Goal: Task Accomplishment & Management: Manage account settings

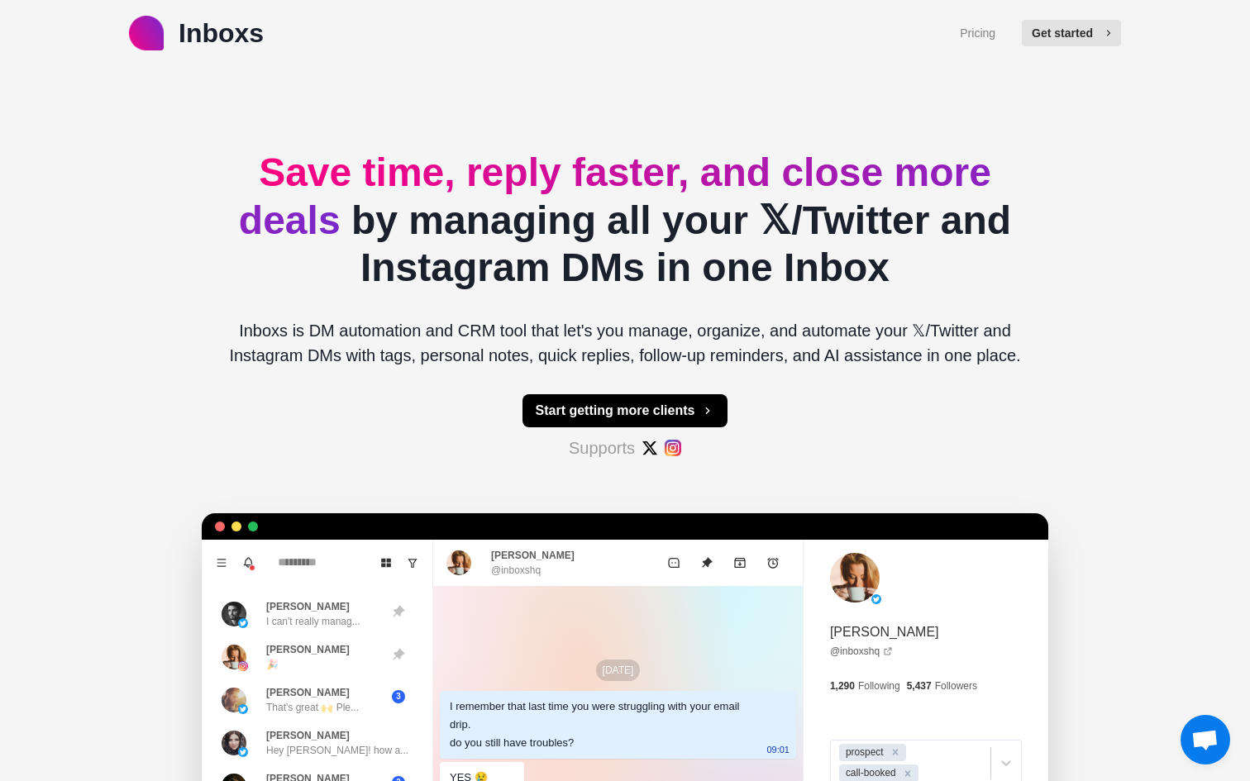
click at [1053, 36] on button "Get started" at bounding box center [1071, 33] width 99 height 26
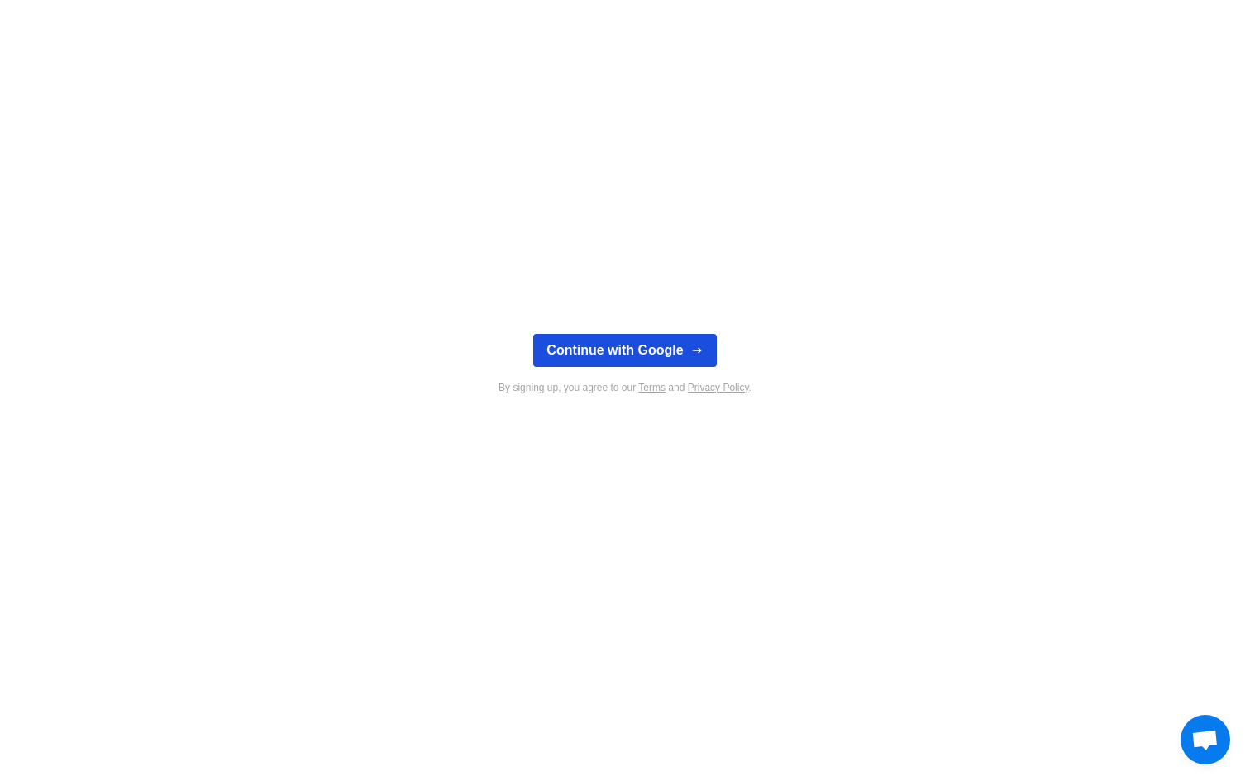
click at [666, 341] on button "Continue with Google" at bounding box center [624, 350] width 183 height 33
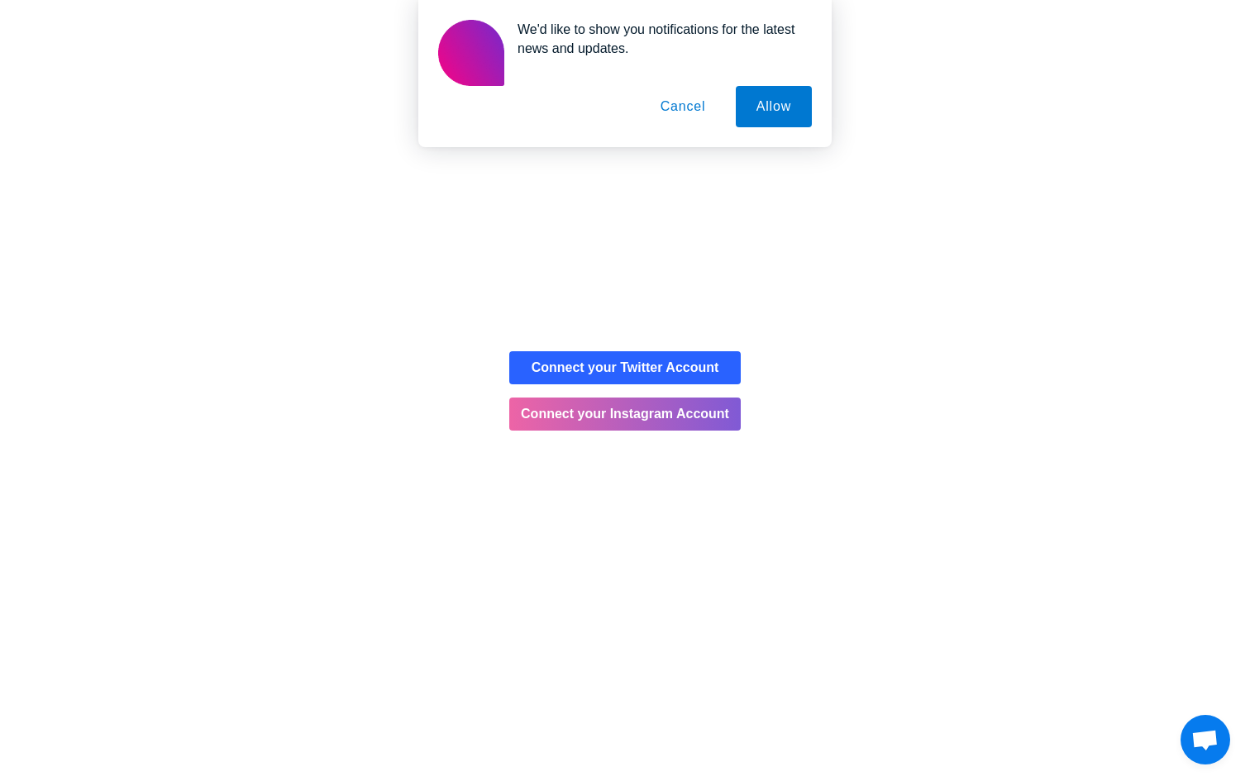
click at [702, 104] on button "Cancel" at bounding box center [683, 106] width 87 height 41
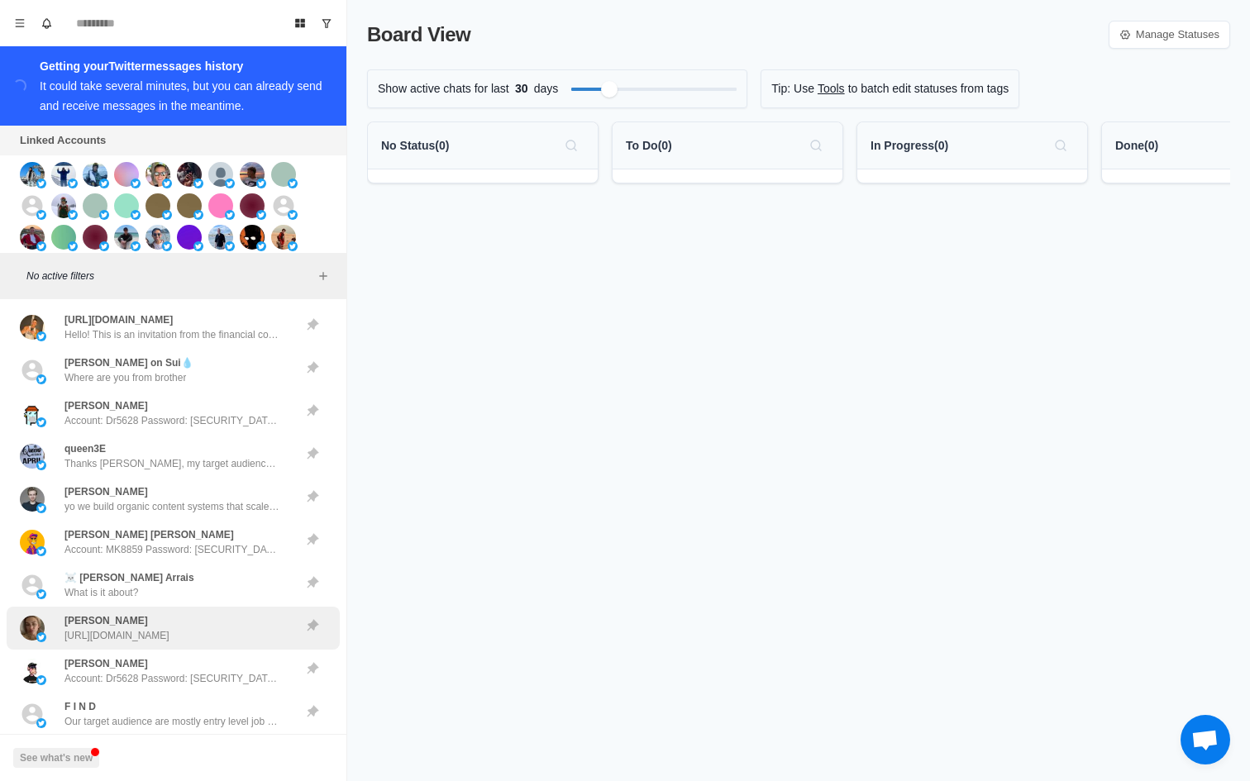
click at [127, 620] on div "Noah Lia https://t.co/3PBCHpoT1B" at bounding box center [116, 628] width 105 height 30
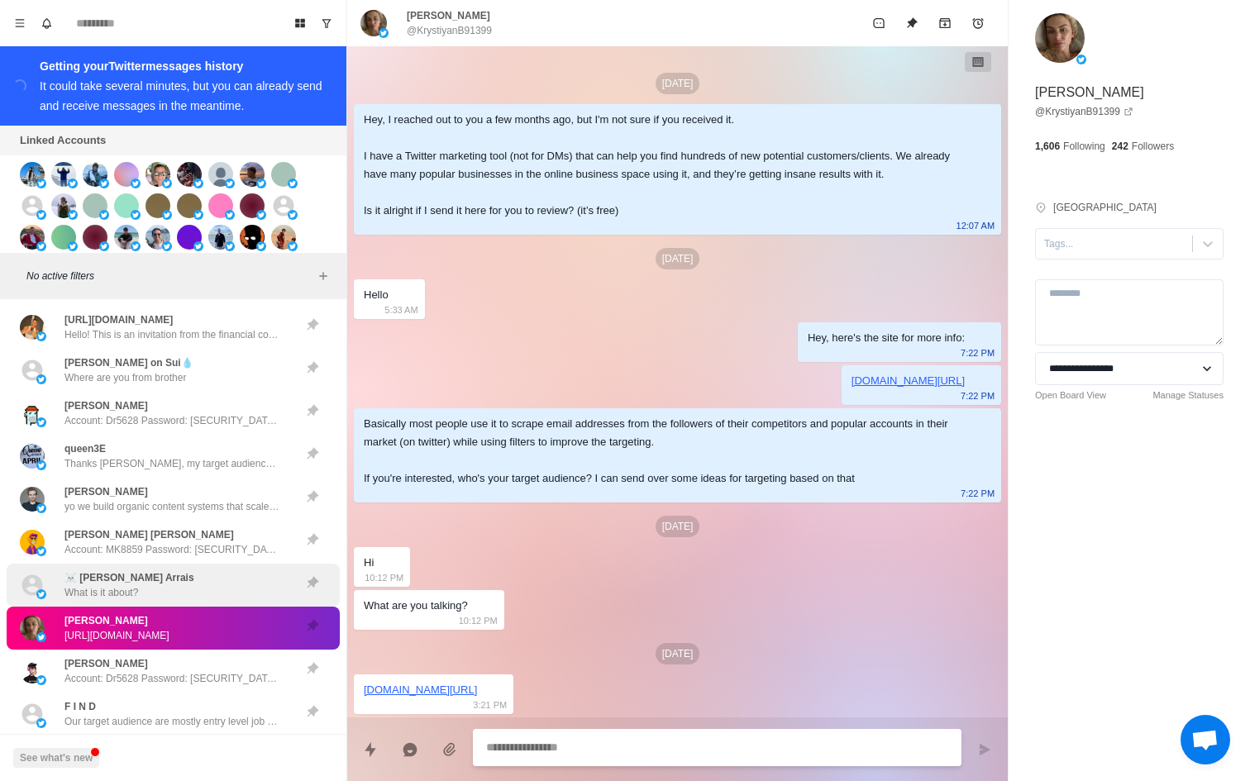
click at [153, 591] on div "☠️ Itamar Alcantara Arrais What is it about?" at bounding box center [129, 585] width 130 height 30
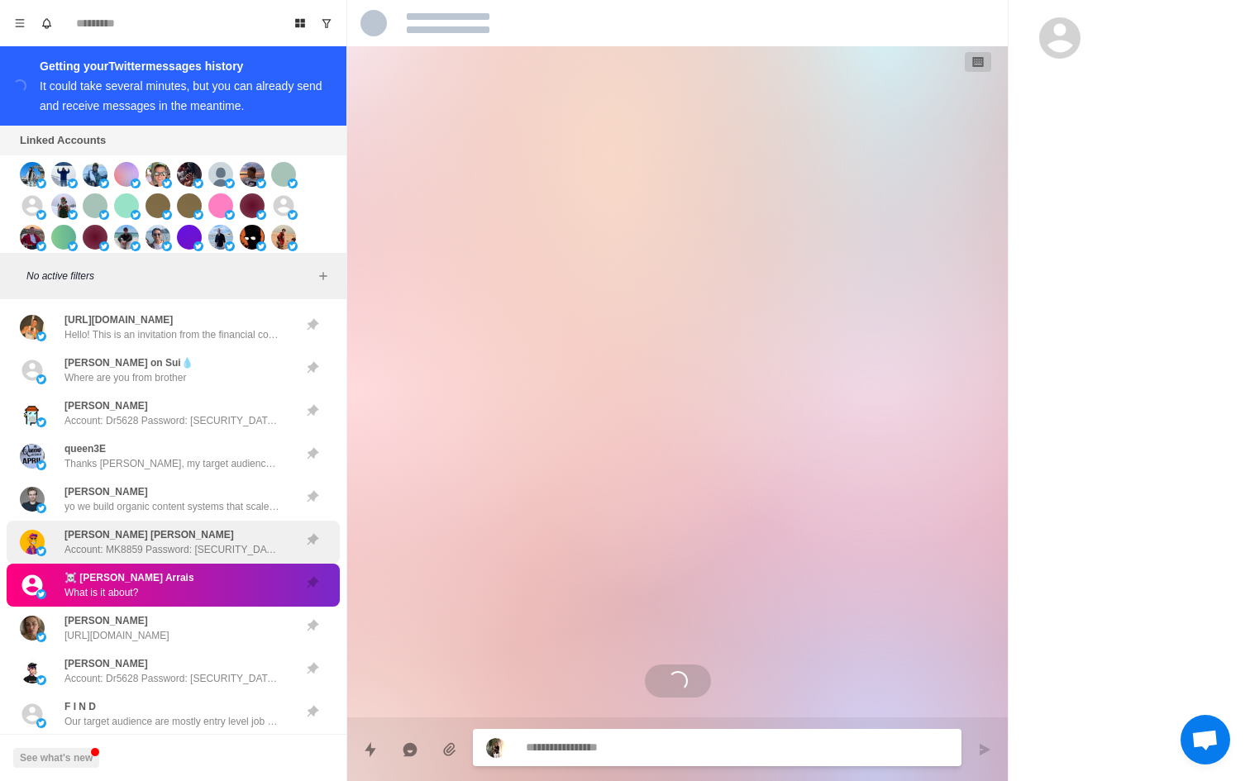
click at [167, 530] on div "Shonelle Lorilei Account: MK8859 Password: dtg5562 Balance: $2,385,254.00 USDT …" at bounding box center [171, 542] width 215 height 30
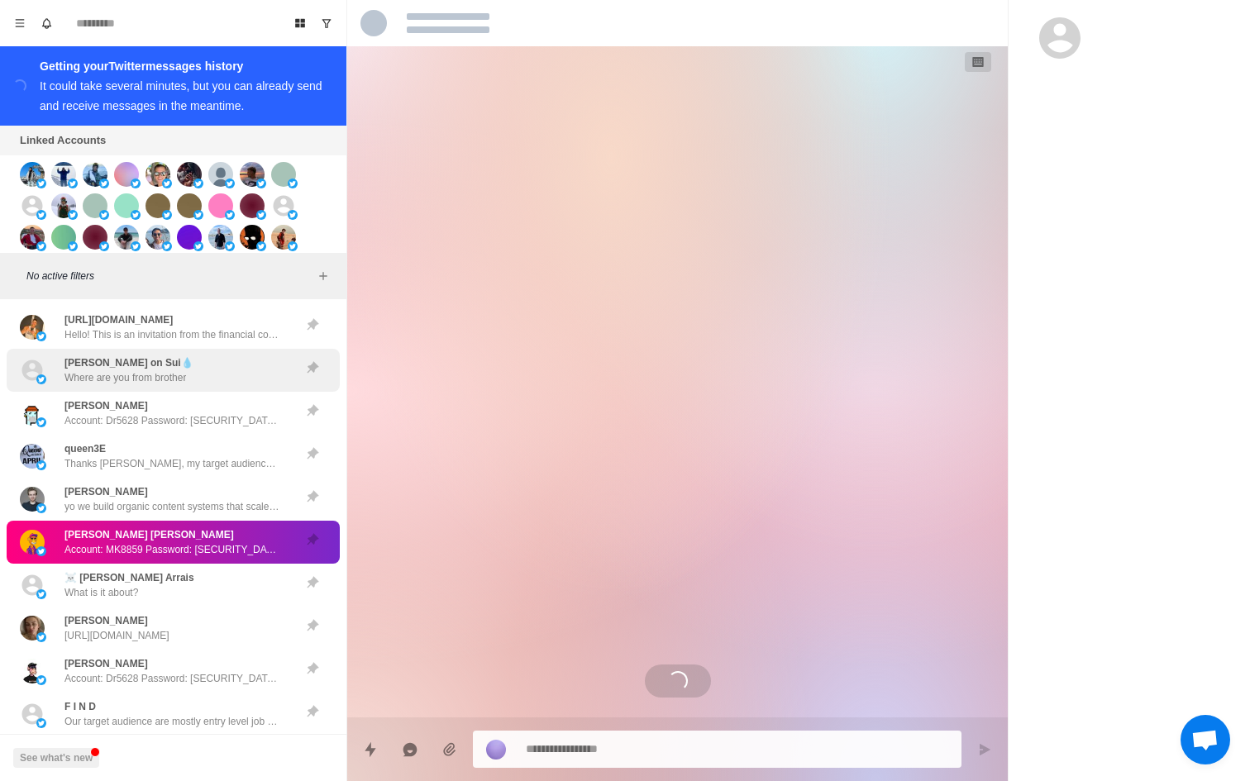
click at [171, 356] on div "MOSES on Sui💧 Where are you from brother" at bounding box center [128, 371] width 129 height 30
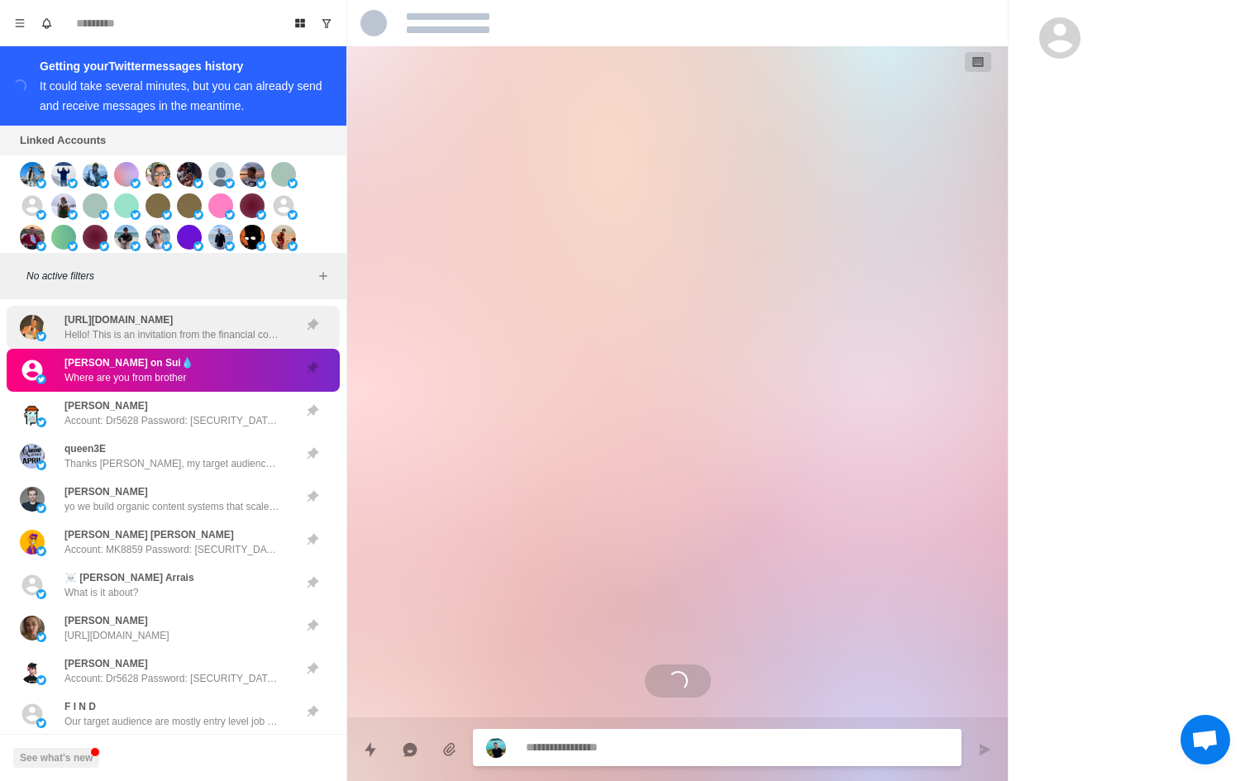
click at [177, 337] on p "Hello! This is an invitation from the financial community. We invite participan…" at bounding box center [171, 334] width 215 height 15
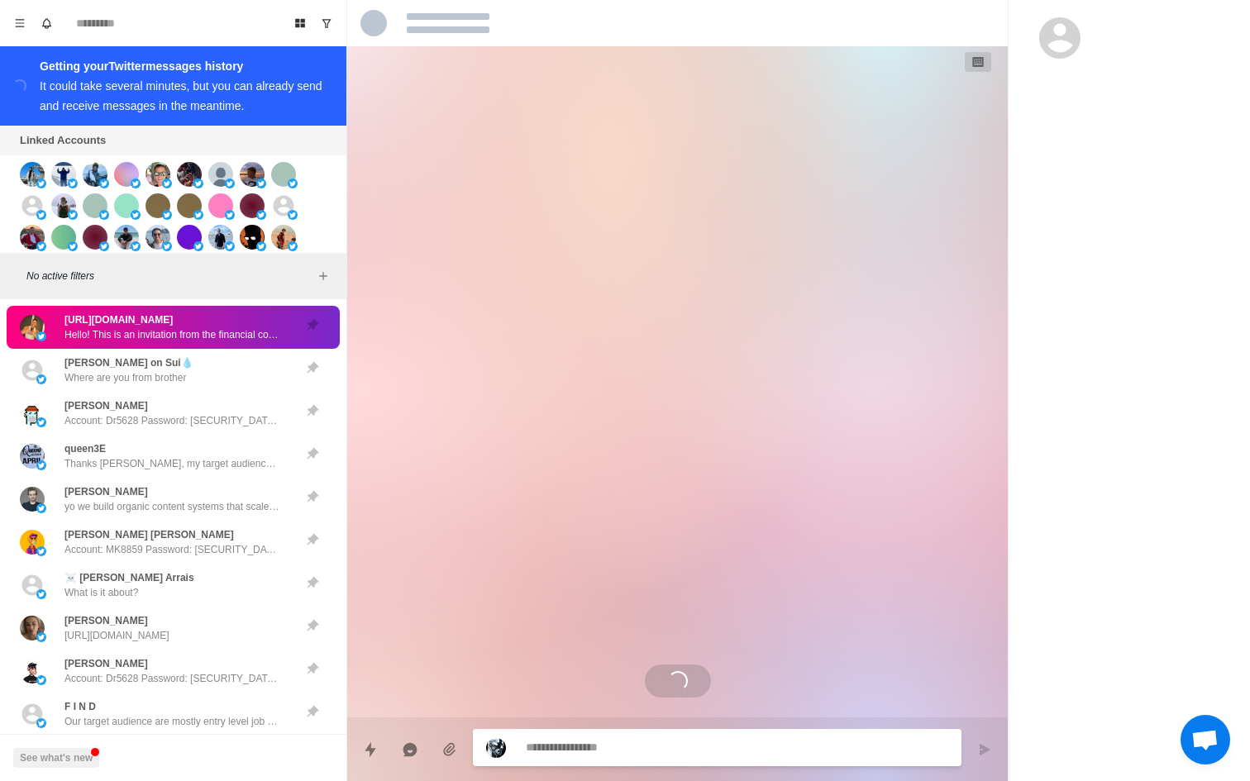
click at [179, 303] on div "https://chat.whatsapp.com/G6ZeiLuC09l0kUriiTZluS Hello! This is an invitation f…" at bounding box center [173, 540] width 346 height 483
click at [179, 293] on div "No active filters" at bounding box center [173, 276] width 346 height 46
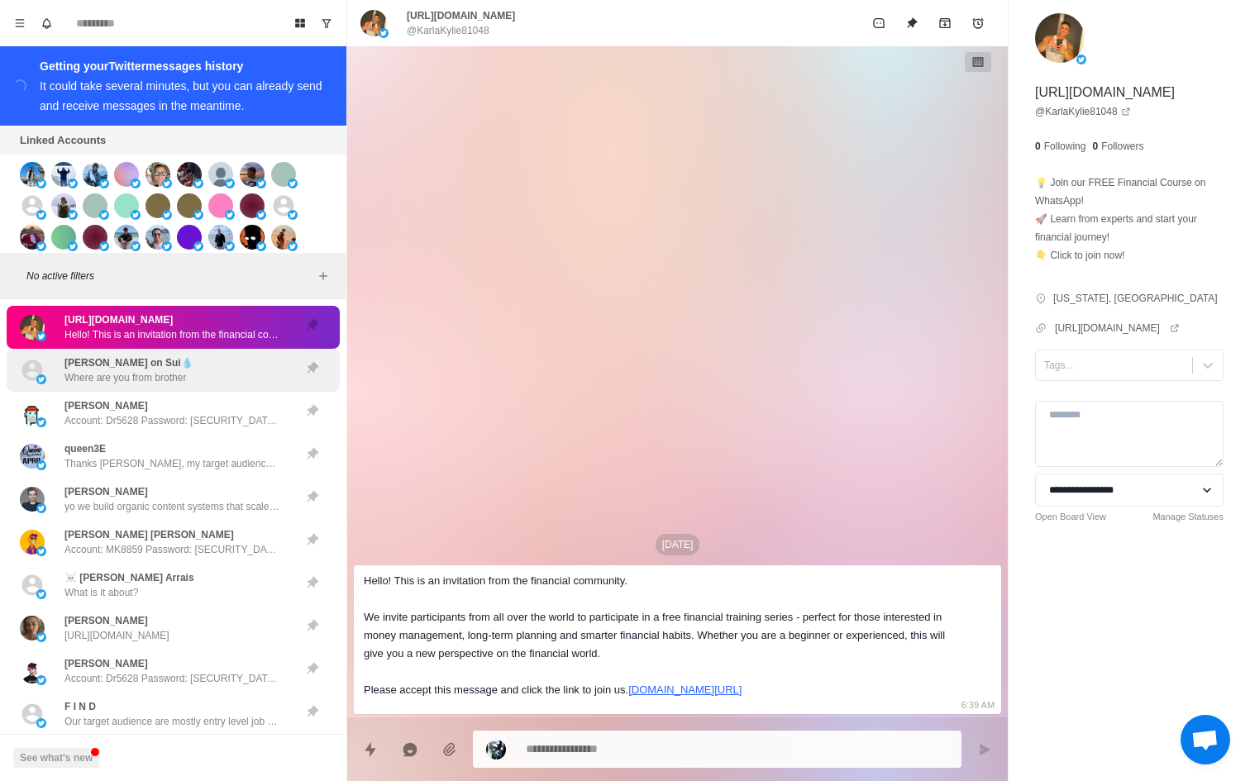
click at [289, 362] on div "MOSES on Sui💧 Where are you from brother" at bounding box center [156, 371] width 272 height 30
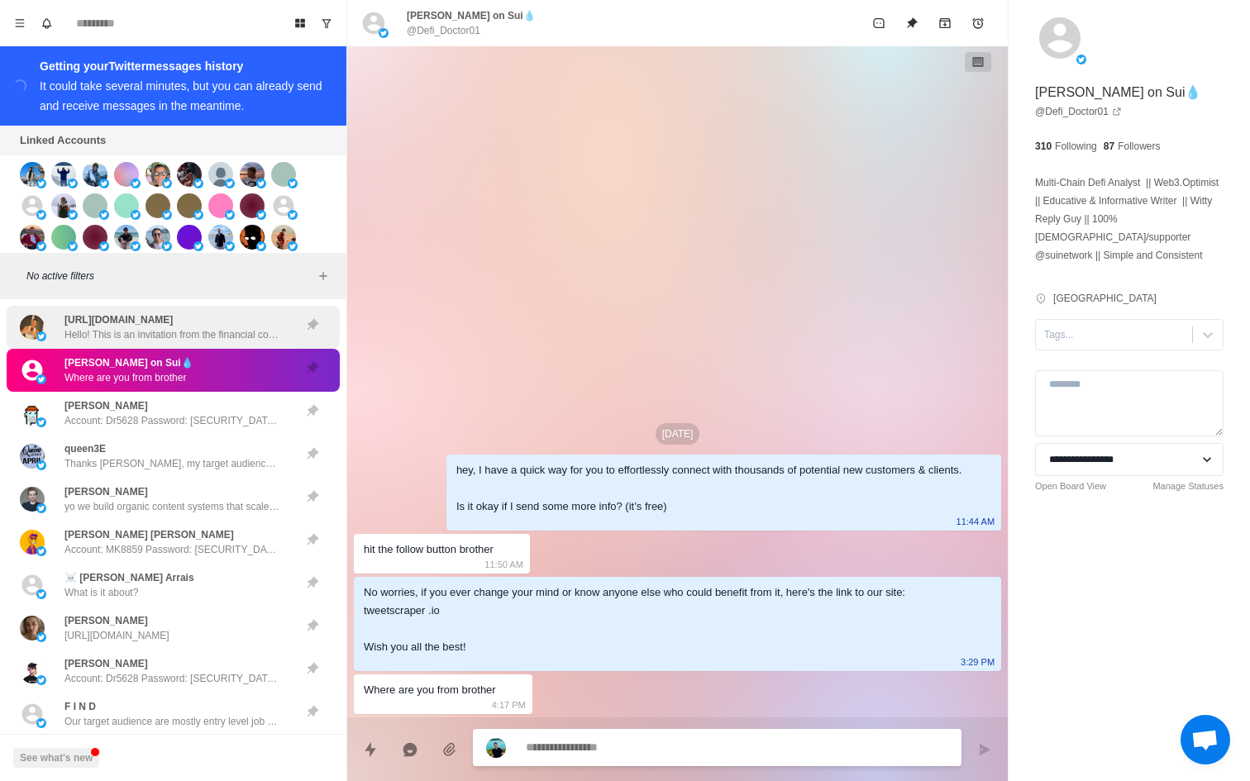
click at [275, 334] on p "Hello! This is an invitation from the financial community. We invite participan…" at bounding box center [171, 334] width 215 height 15
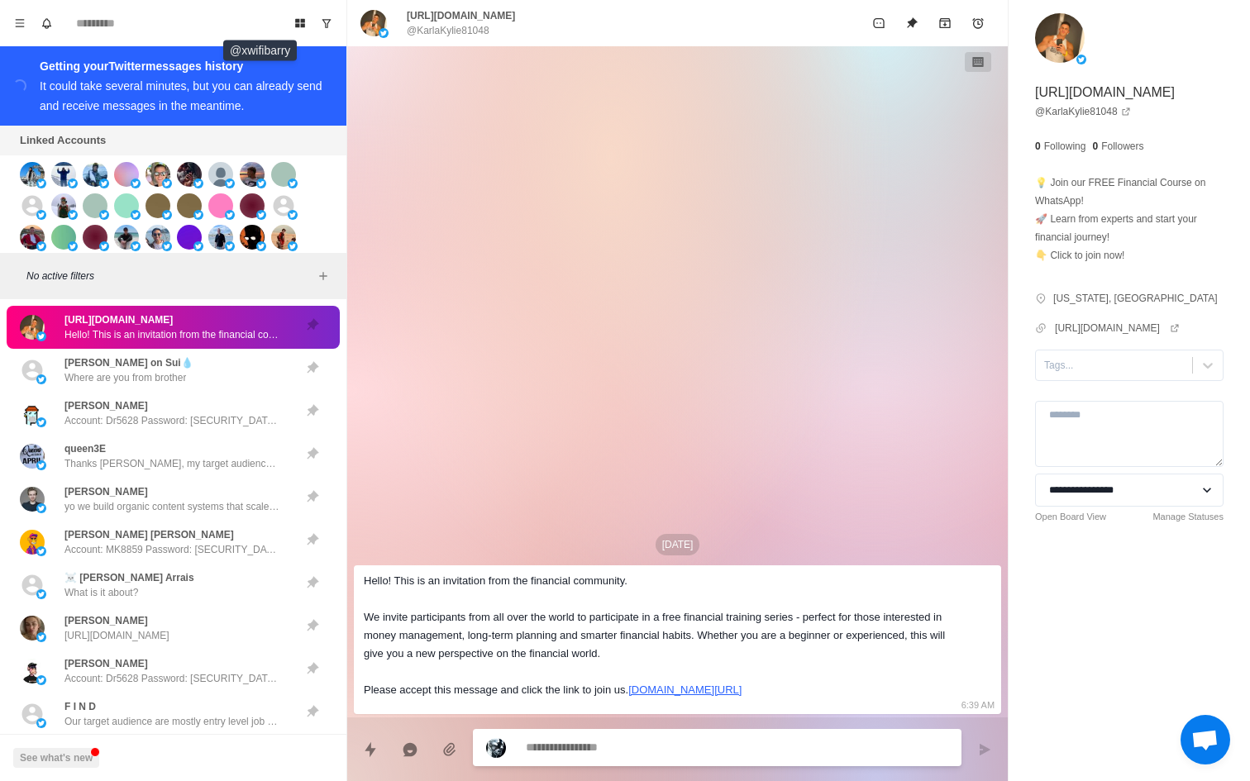
scroll to position [349, 0]
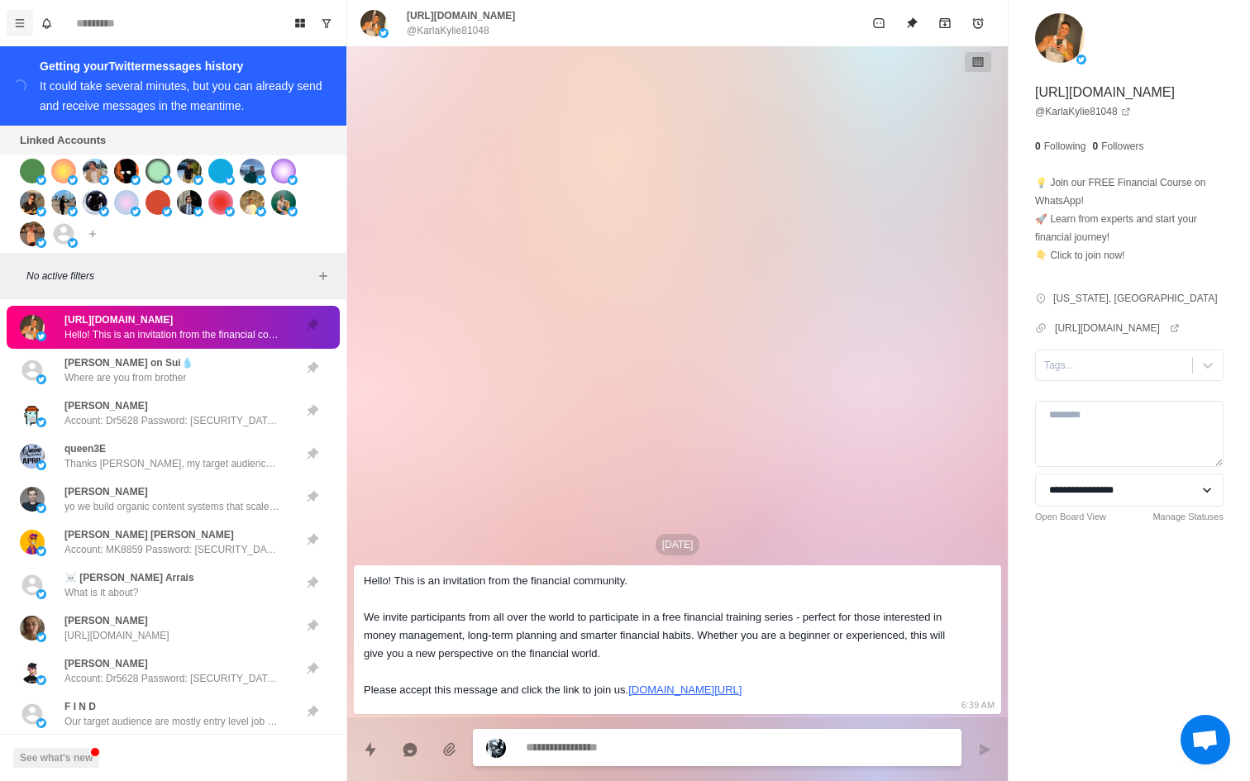
click at [17, 27] on icon "Menu" at bounding box center [20, 23] width 12 height 12
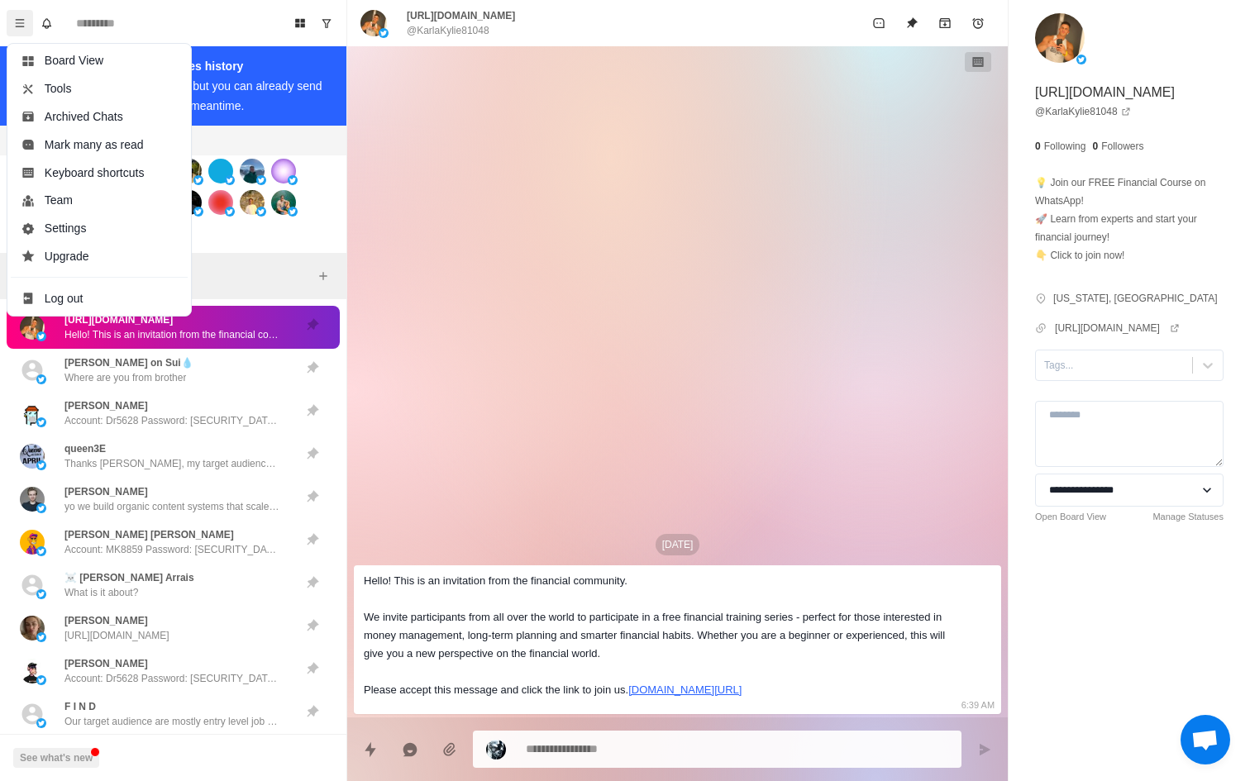
click at [469, 236] on div "May 31 Hello! This is an invitation from the financial community. We invite par…" at bounding box center [677, 381] width 661 height 671
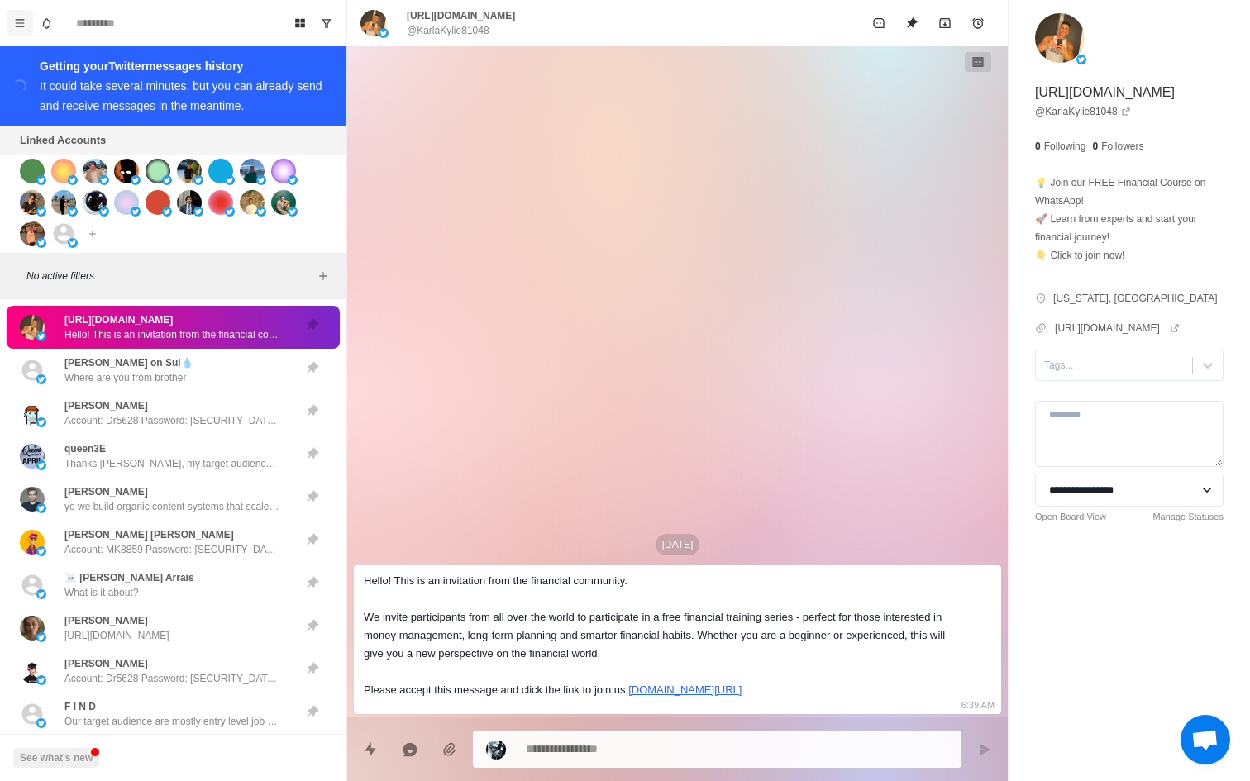
click at [14, 22] on icon "Menu" at bounding box center [20, 23] width 12 height 12
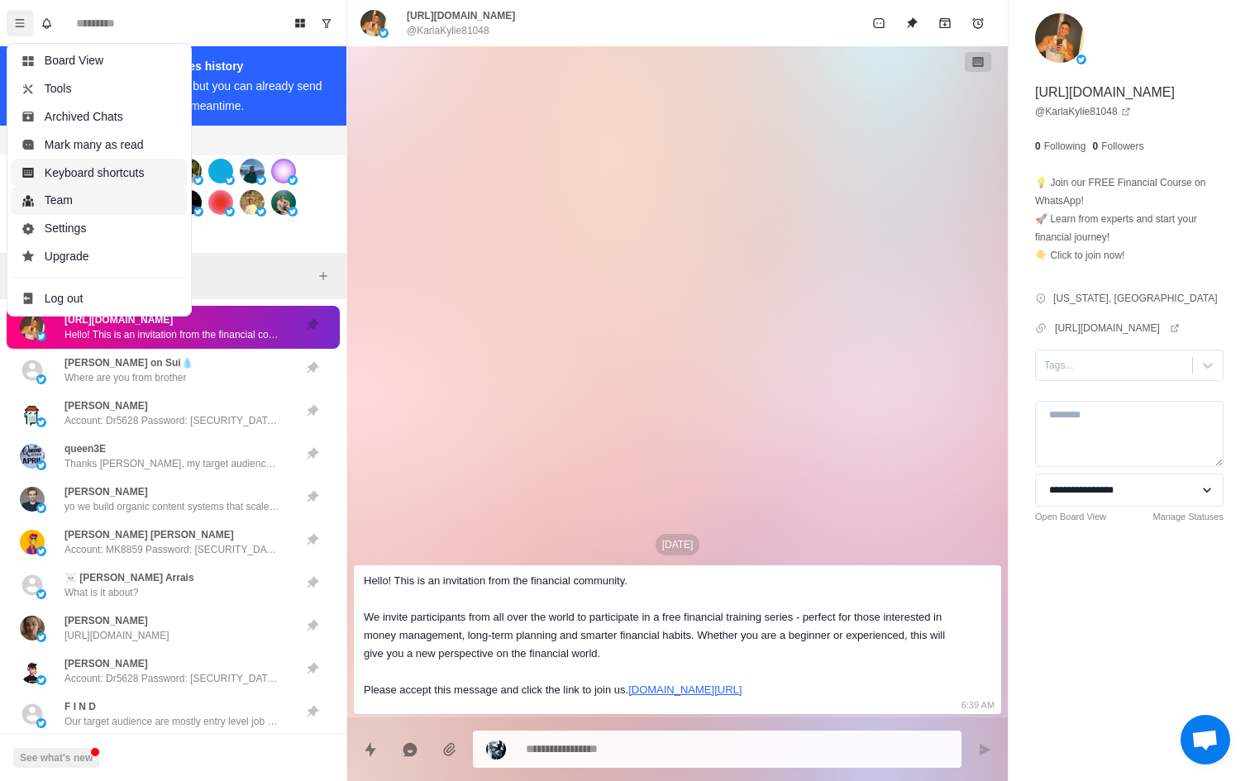
type textarea "*"
click at [113, 230] on button "Settings" at bounding box center [99, 229] width 177 height 28
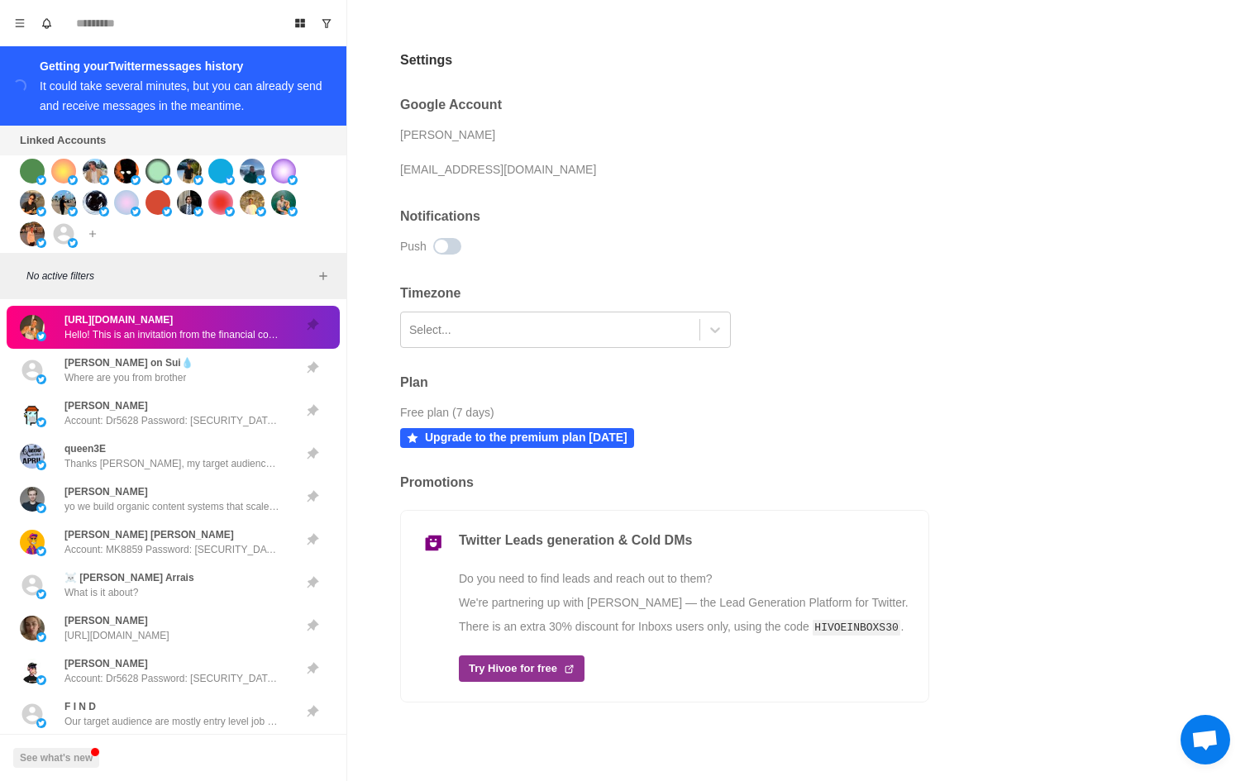
scroll to position [0, 0]
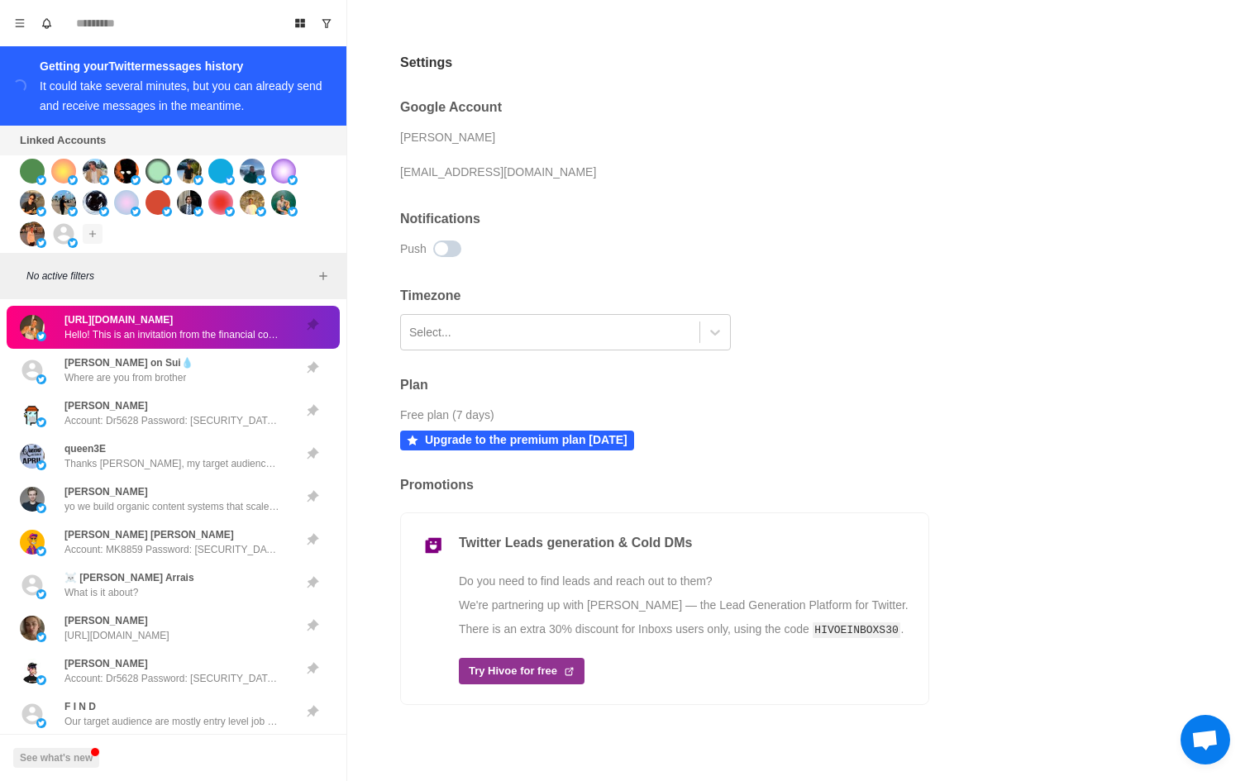
click at [85, 237] on button "Add account" at bounding box center [93, 234] width 20 height 20
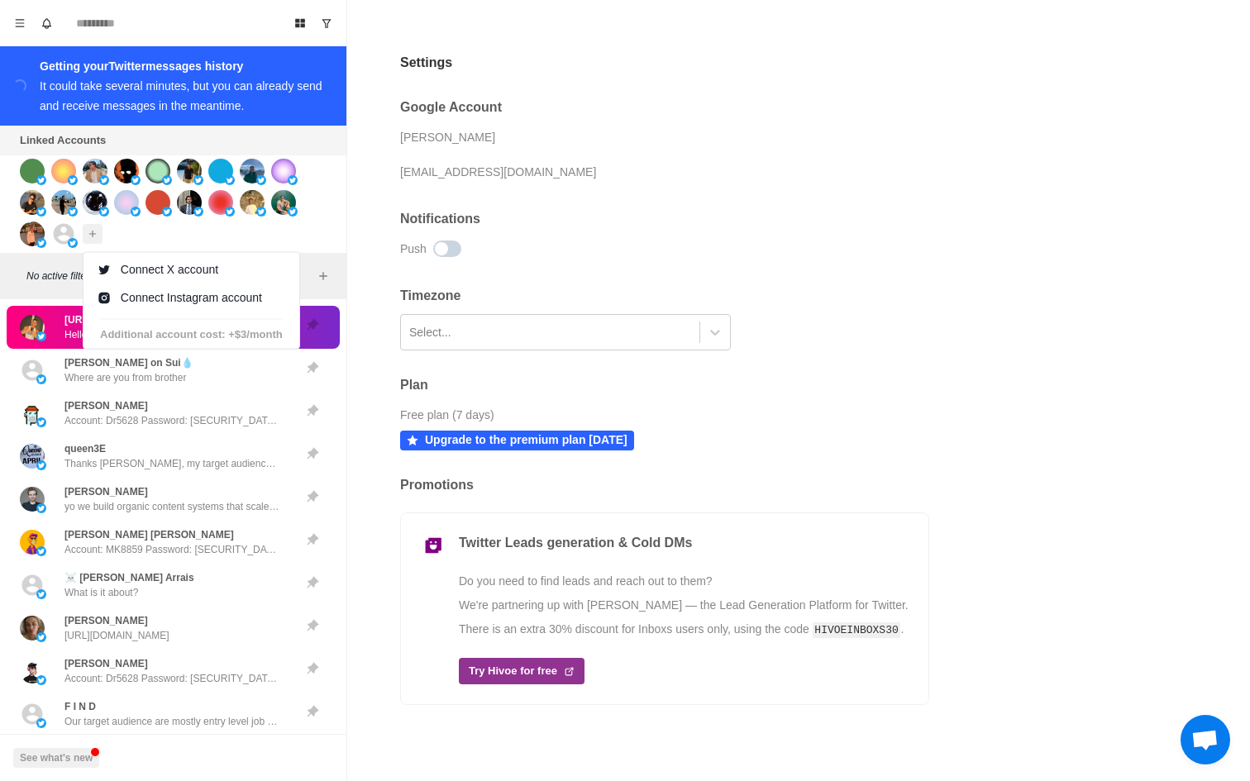
click at [235, 236] on div "Connect X account Connect Instagram account Additional account cost: +$3/month" at bounding box center [173, 204] width 346 height 98
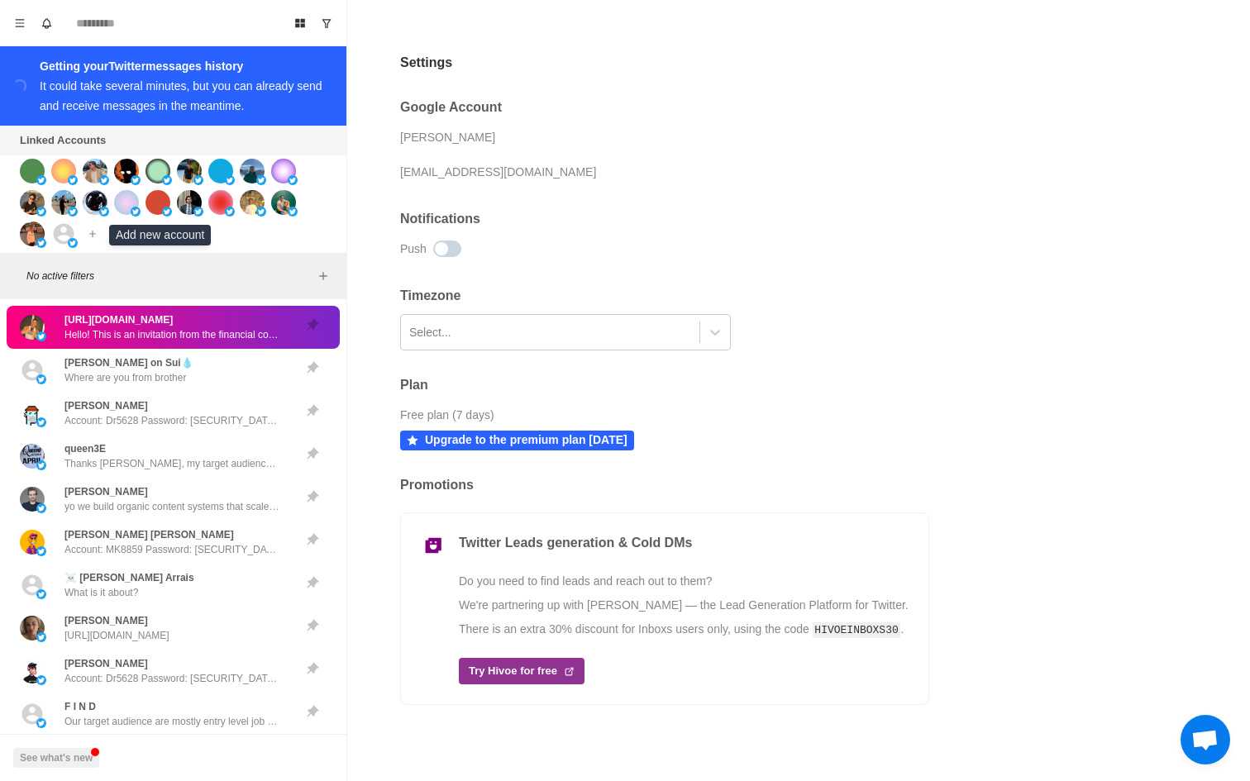
scroll to position [2, 0]
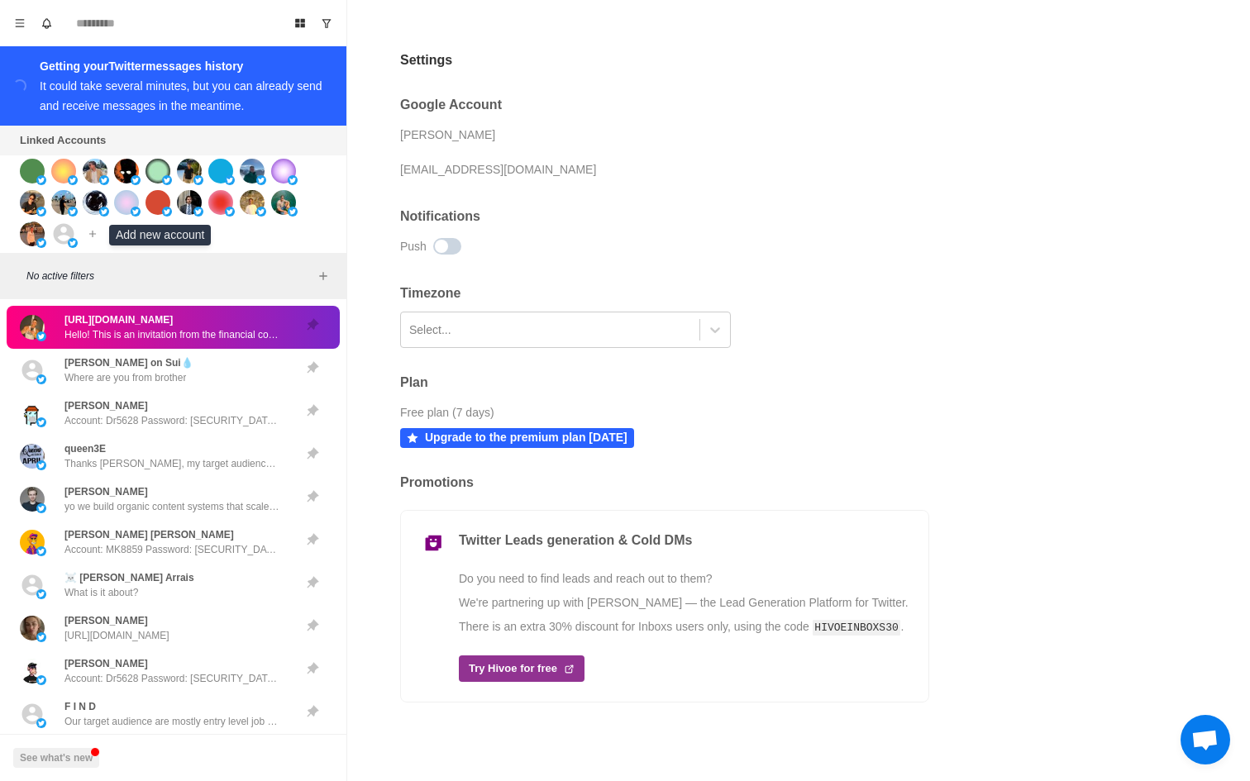
click at [456, 475] on h2 "Promotions" at bounding box center [664, 483] width 529 height 16
click at [9, 27] on button "Menu" at bounding box center [20, 23] width 26 height 26
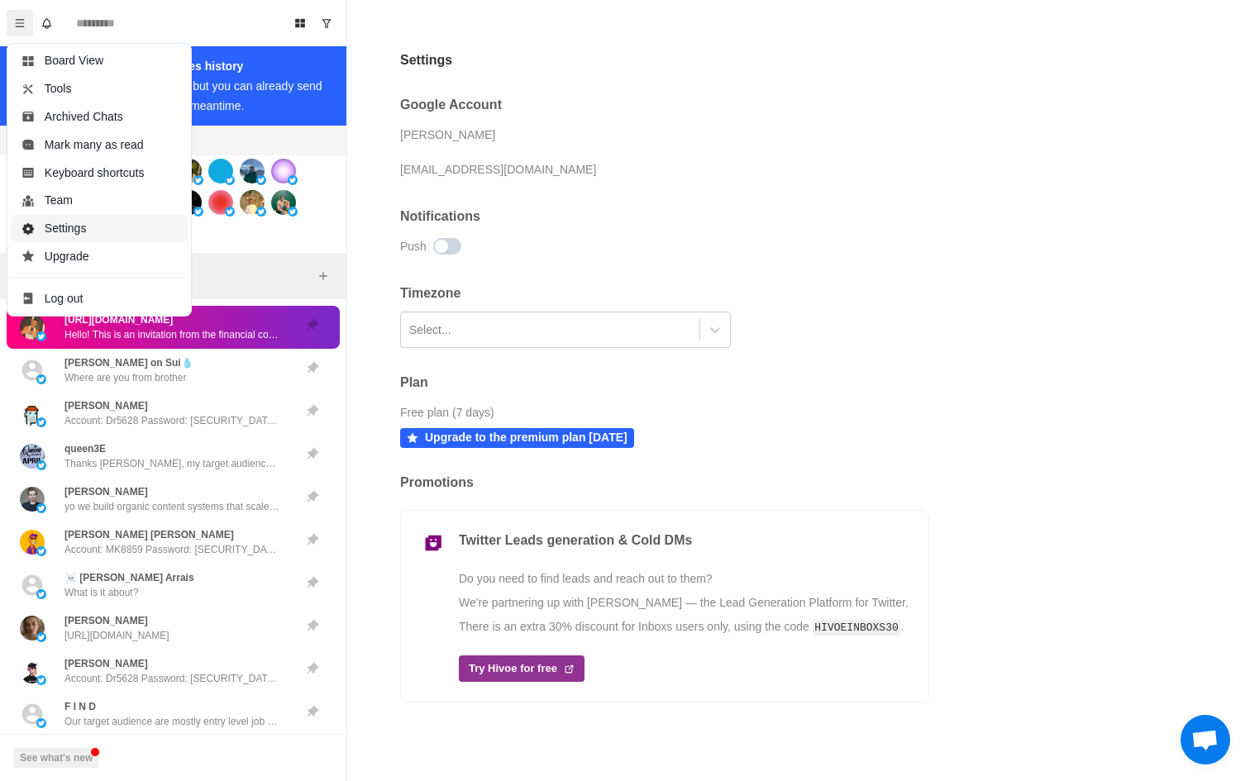
click at [94, 227] on button "Settings" at bounding box center [99, 229] width 177 height 28
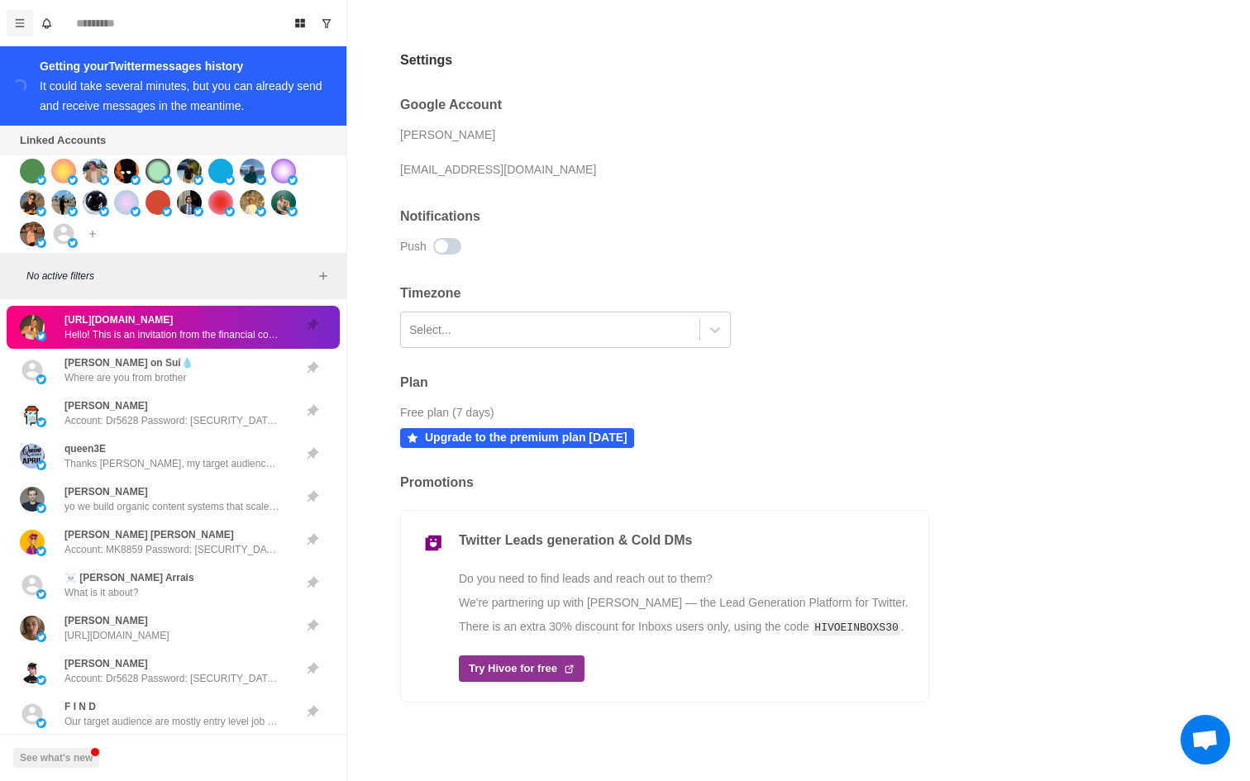
click at [21, 24] on icon "Menu" at bounding box center [20, 23] width 12 height 12
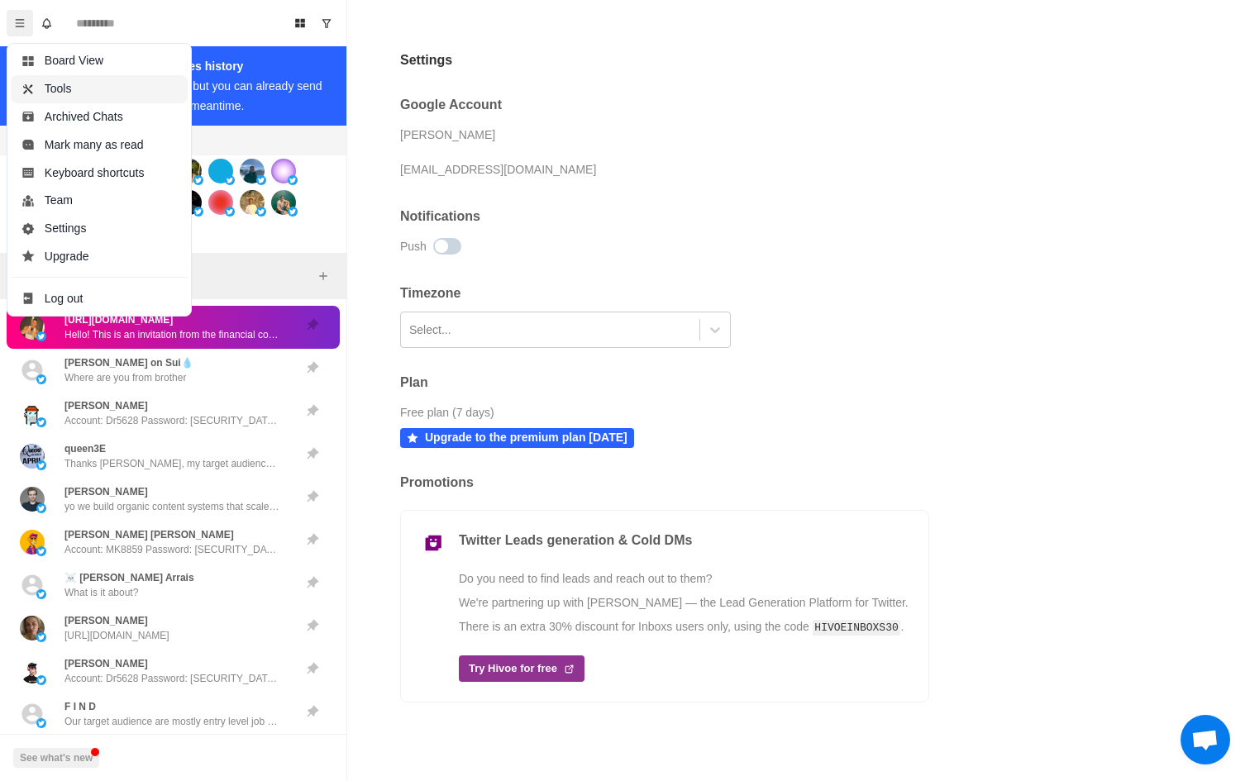
click at [88, 85] on button "Tools" at bounding box center [99, 89] width 177 height 28
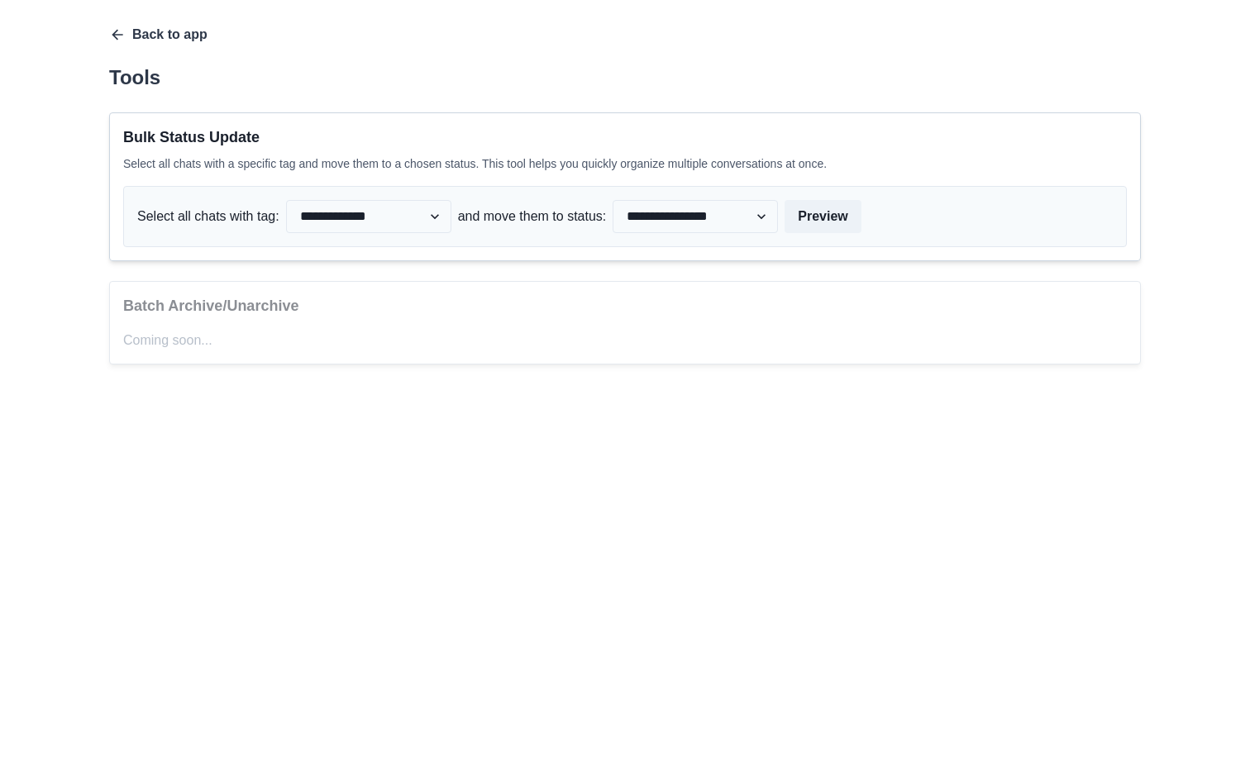
click at [119, 27] on icon "button" at bounding box center [117, 34] width 17 height 17
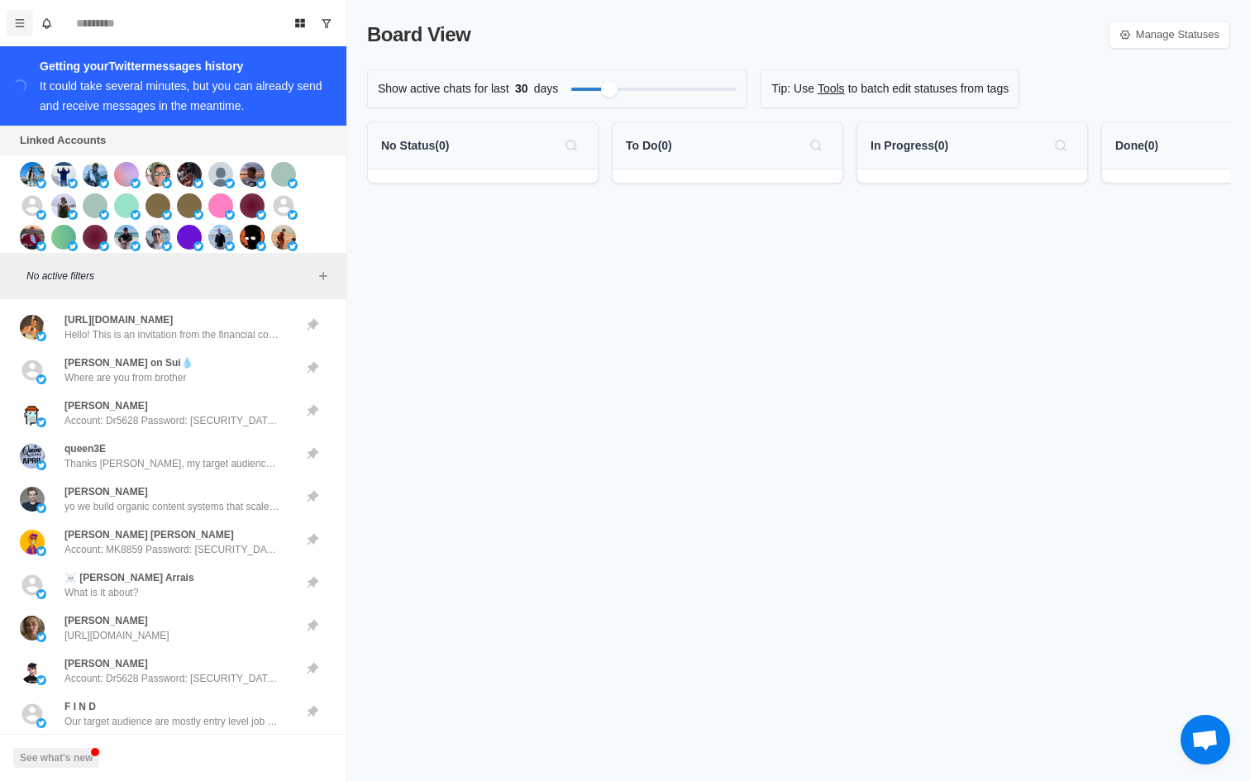
click at [18, 20] on icon "Menu" at bounding box center [20, 22] width 9 height 7
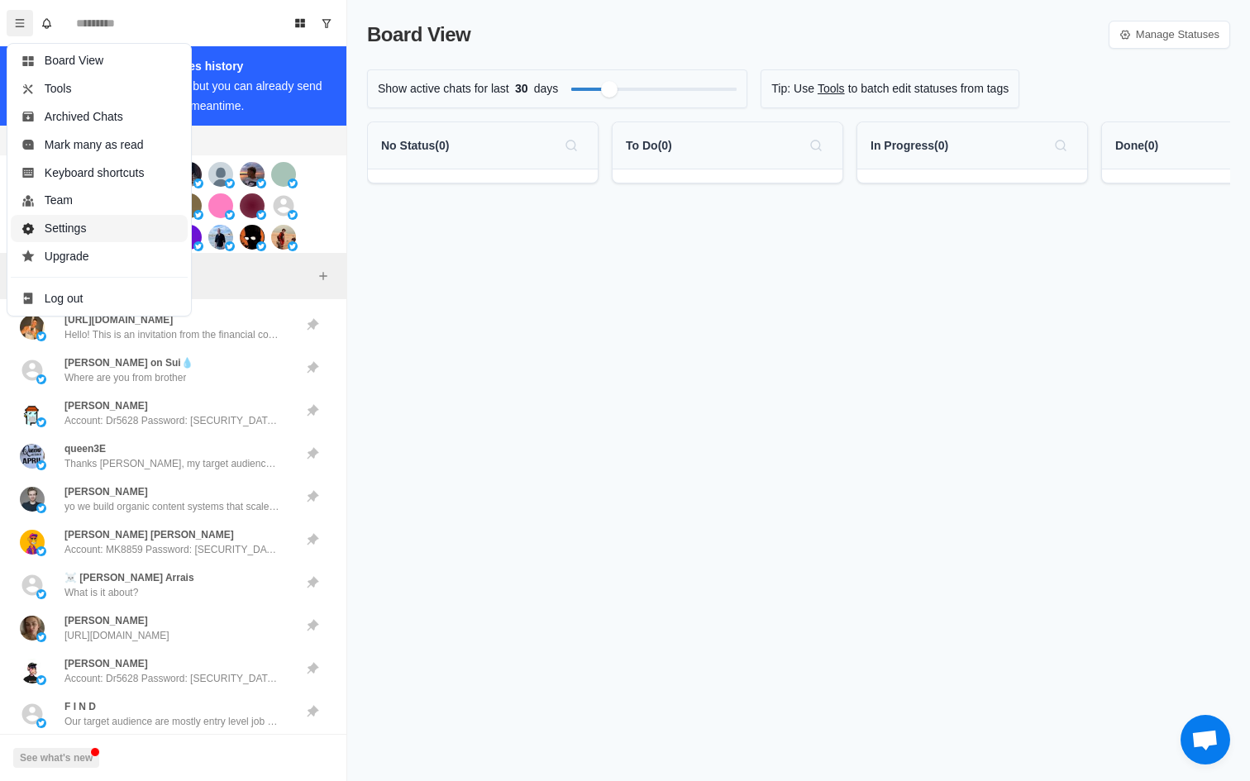
click at [99, 222] on button "Settings" at bounding box center [99, 229] width 177 height 28
